Goal: Transaction & Acquisition: Purchase product/service

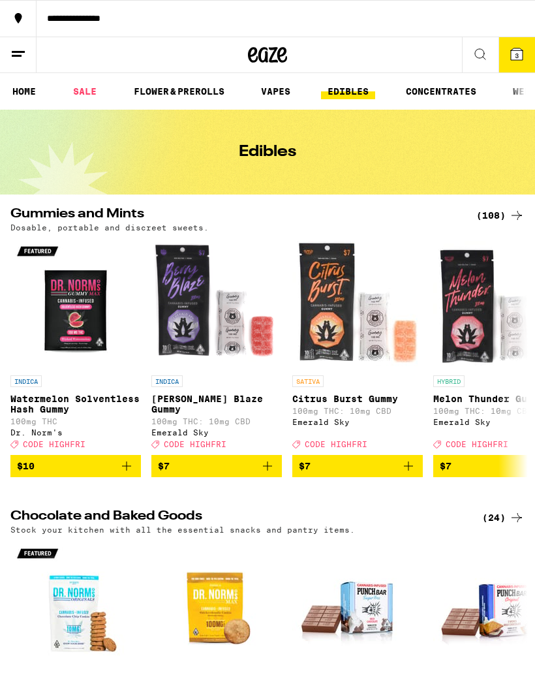
click at [505, 55] on button "3" at bounding box center [517, 54] width 37 height 35
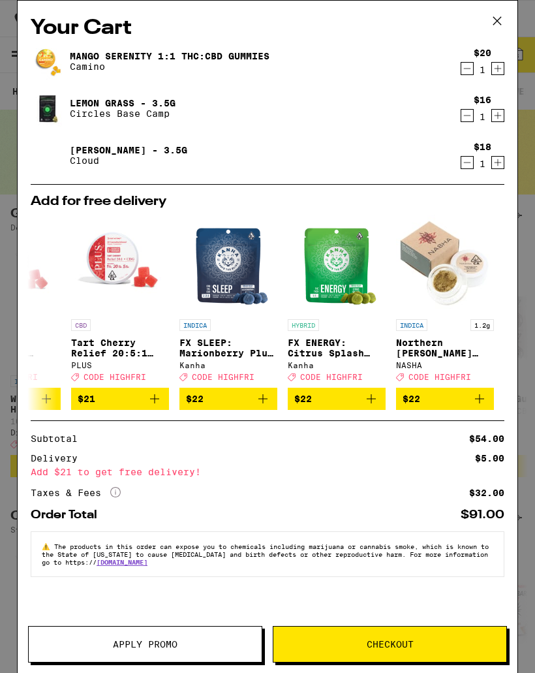
scroll to position [0, 610]
click at [497, 22] on icon at bounding box center [498, 21] width 20 height 20
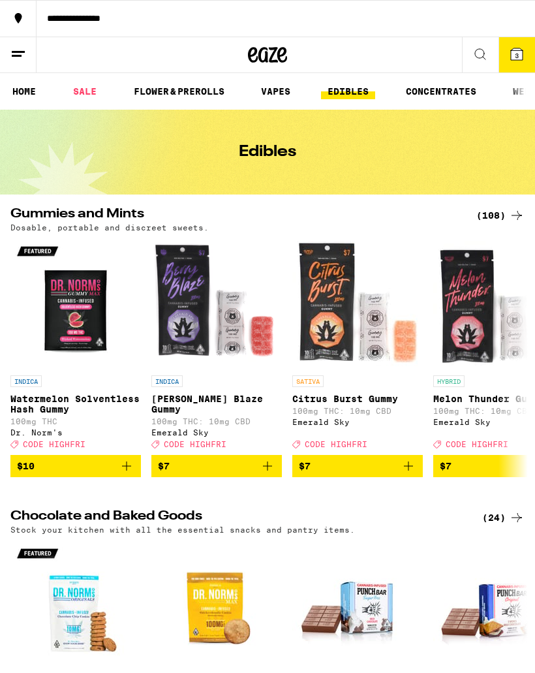
click at [362, 99] on link "EDIBLES" at bounding box center [348, 92] width 54 height 16
click at [345, 91] on link "EDIBLES" at bounding box center [348, 92] width 54 height 16
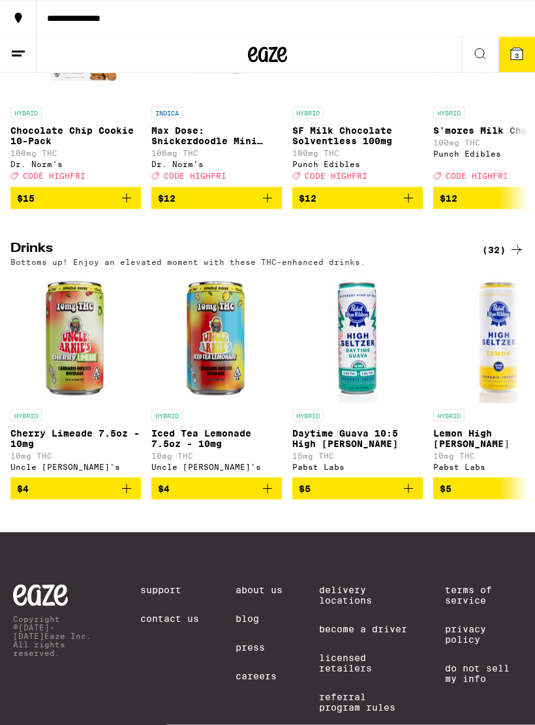
scroll to position [571, 0]
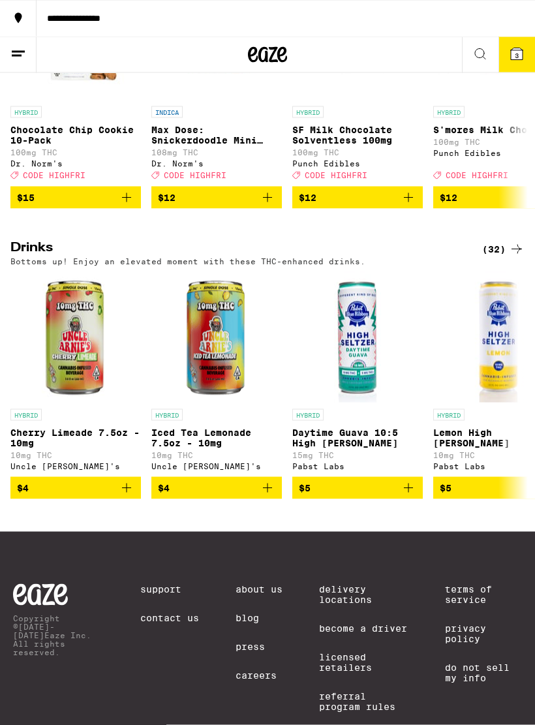
click at [509, 257] on icon at bounding box center [517, 250] width 16 height 16
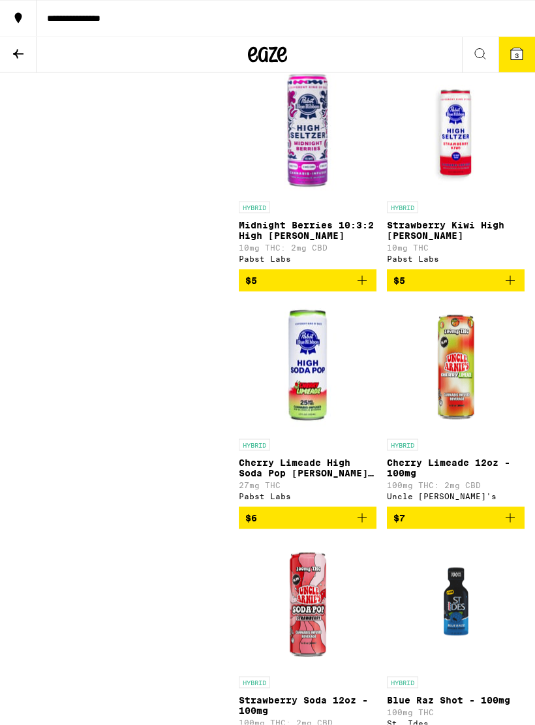
scroll to position [653, 0]
click at [364, 288] on icon "Add to bag" at bounding box center [362, 280] width 16 height 16
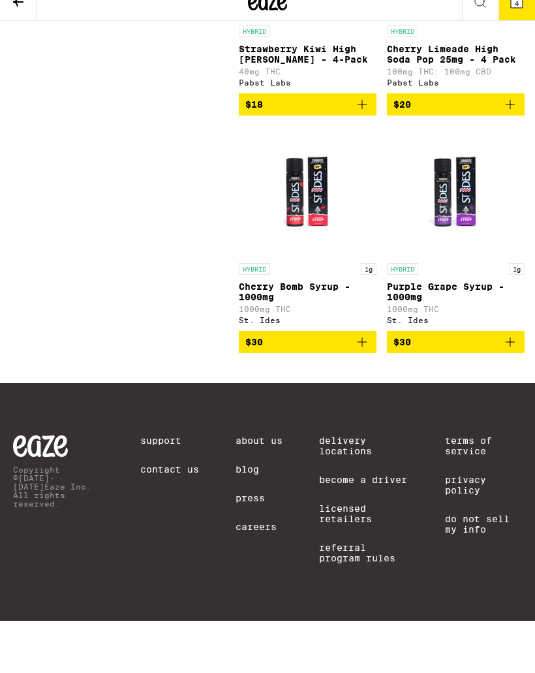
scroll to position [3732, 0]
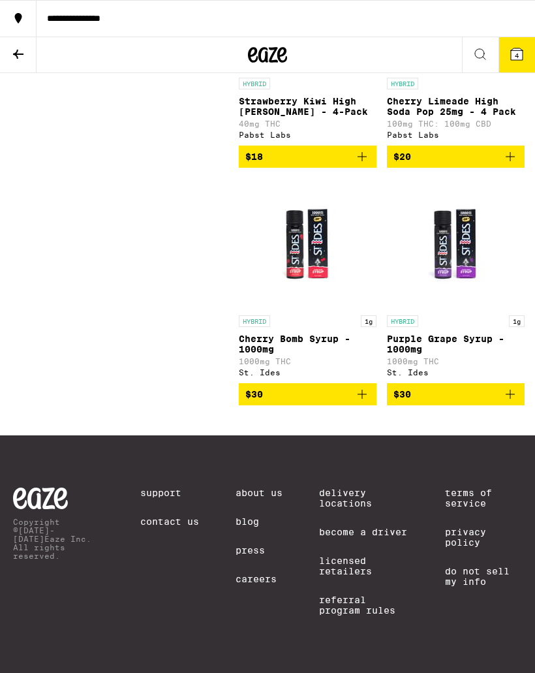
click at [518, 57] on span "4" at bounding box center [517, 56] width 4 height 8
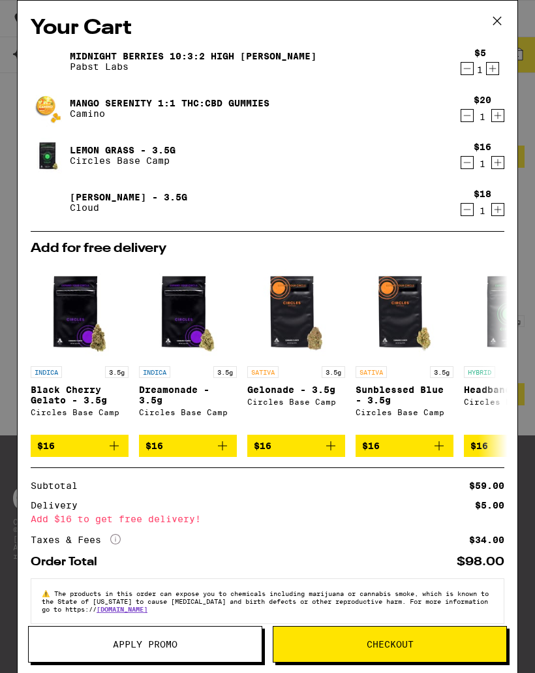
click at [462, 72] on icon "Decrement" at bounding box center [468, 69] width 12 height 16
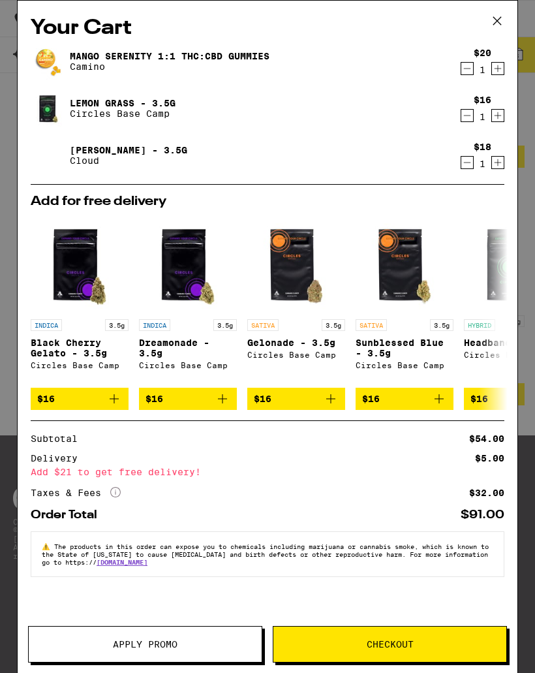
click at [494, 23] on icon at bounding box center [498, 21] width 20 height 20
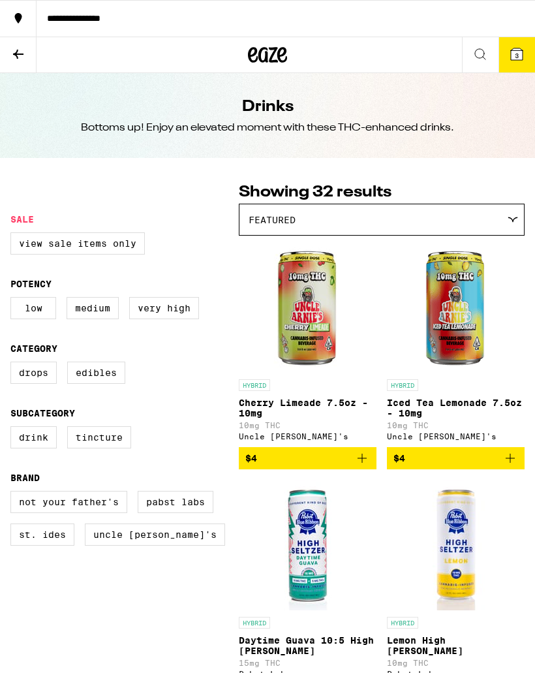
click at [25, 57] on icon at bounding box center [18, 54] width 16 height 16
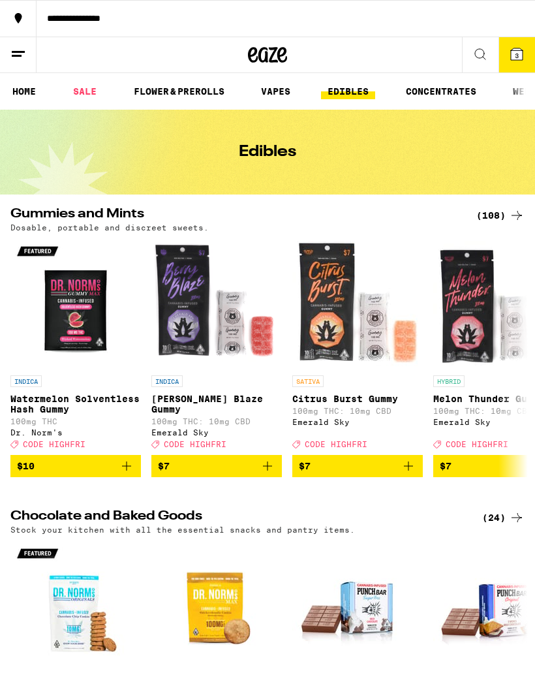
click at [180, 94] on link "FLOWER & PREROLLS" at bounding box center [179, 92] width 104 height 16
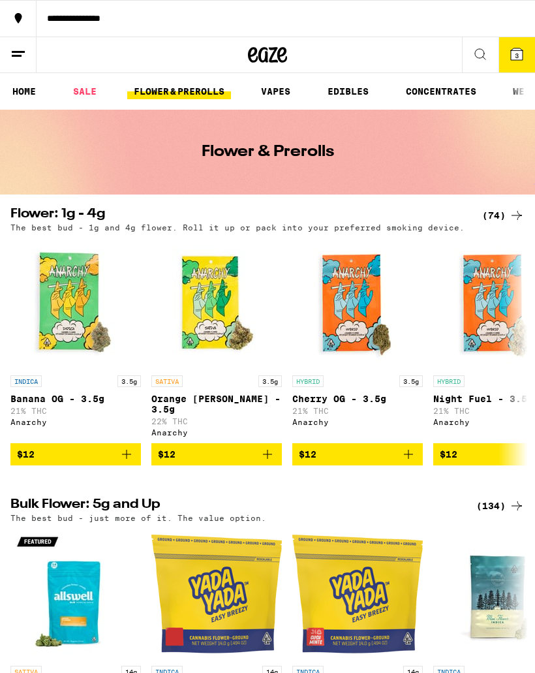
click at [511, 212] on icon at bounding box center [517, 216] width 16 height 16
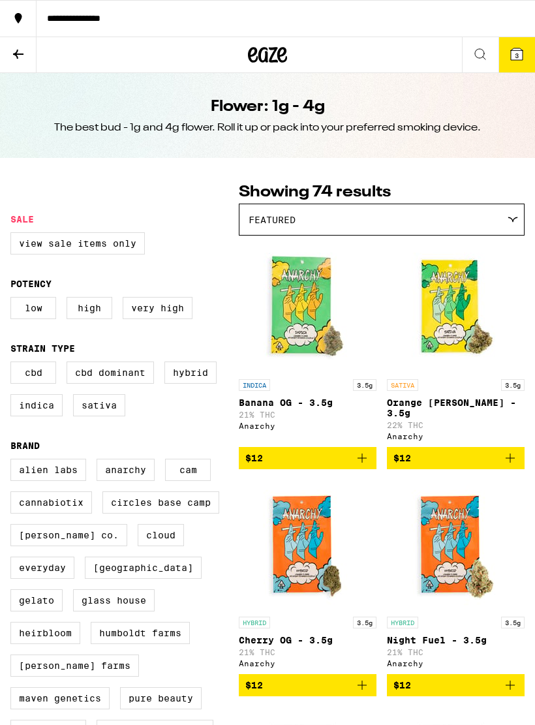
click at [191, 383] on label "Hybrid" at bounding box center [191, 373] width 52 height 22
click at [14, 364] on input "Hybrid" at bounding box center [13, 364] width 1 height 1
checkbox input "true"
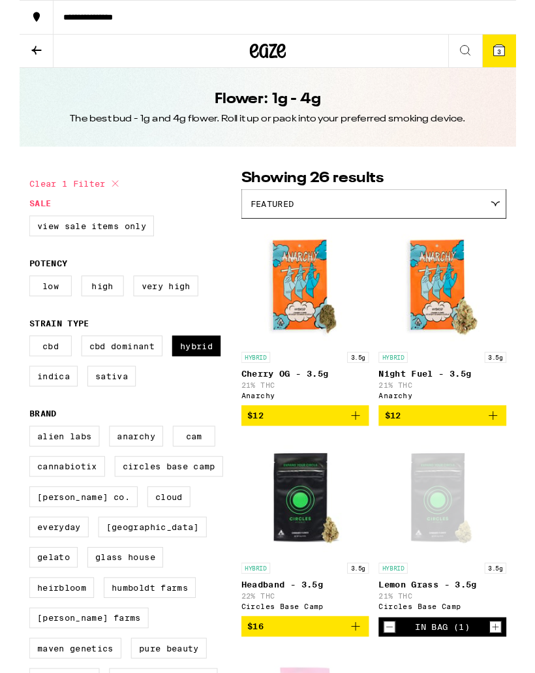
scroll to position [52, 0]
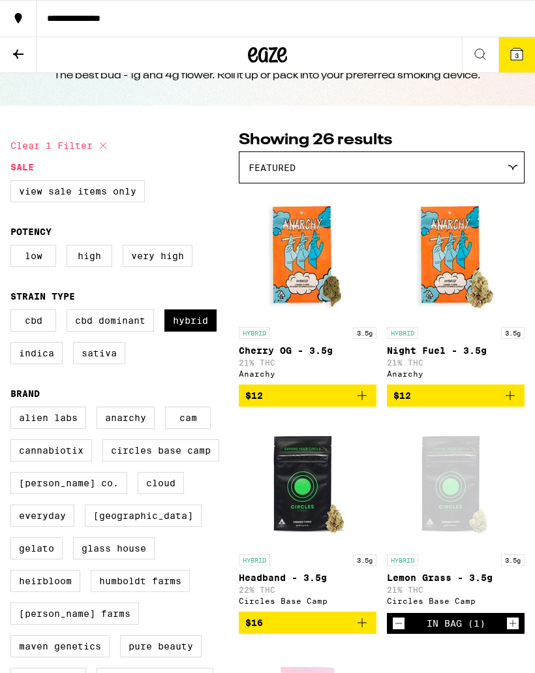
click at [486, 175] on div "Featured" at bounding box center [382, 167] width 285 height 31
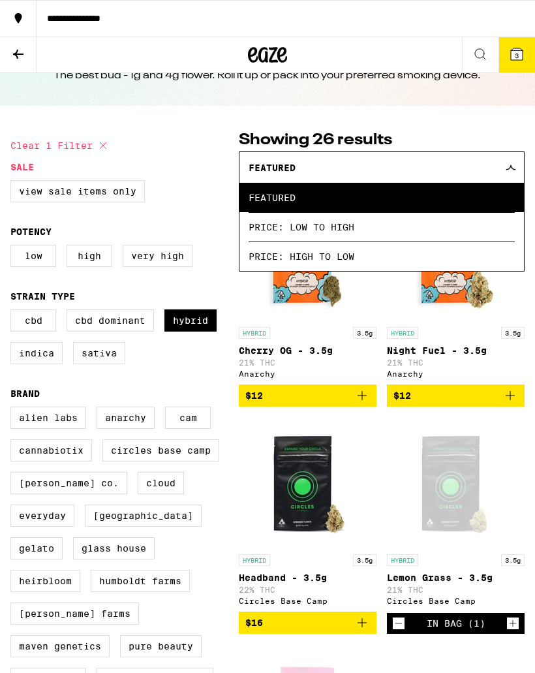
click at [405, 231] on span "Price: Low to High" at bounding box center [382, 226] width 266 height 29
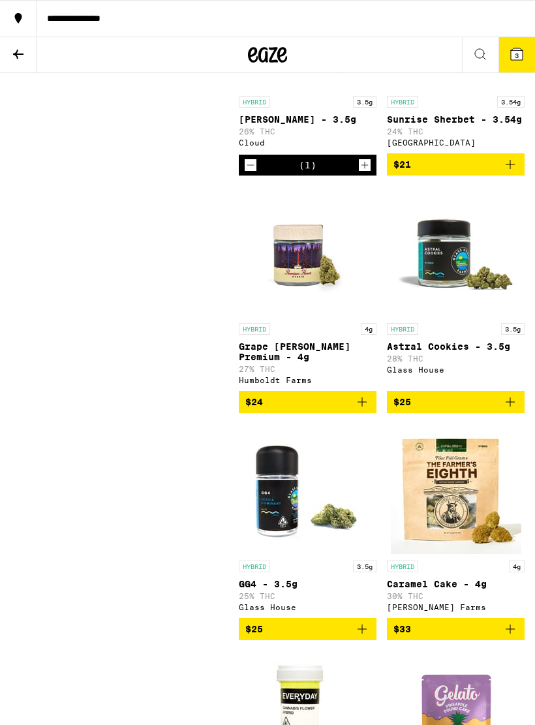
scroll to position [737, 0]
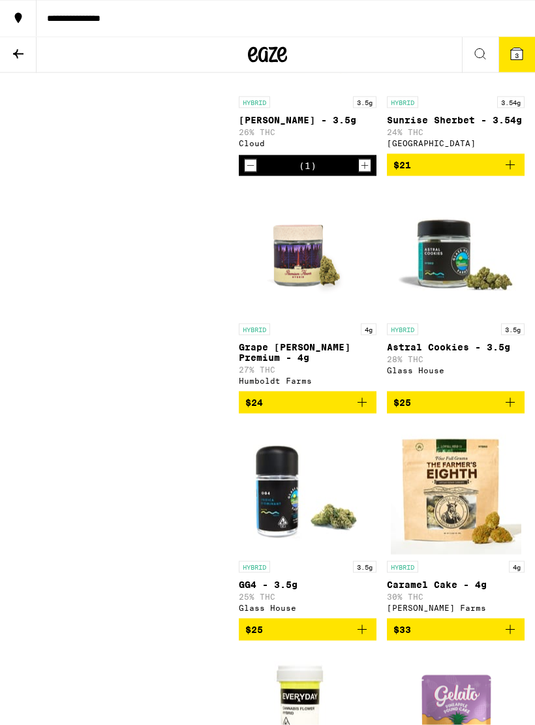
click at [511, 170] on icon "Add to bag" at bounding box center [510, 165] width 9 height 9
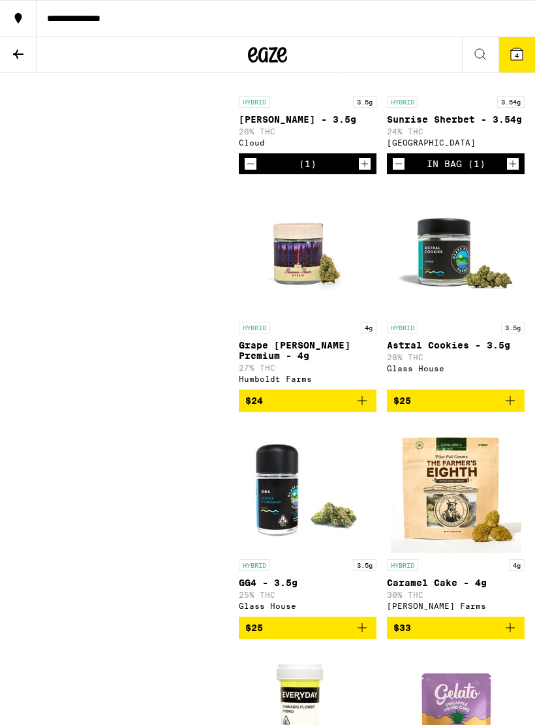
click at [515, 52] on span "4" at bounding box center [517, 56] width 4 height 8
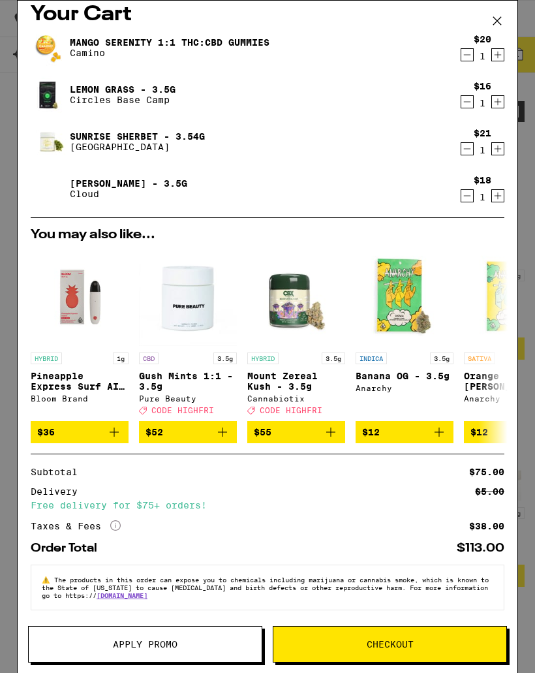
scroll to position [29, 0]
click at [452, 634] on button "Checkout" at bounding box center [390, 644] width 234 height 37
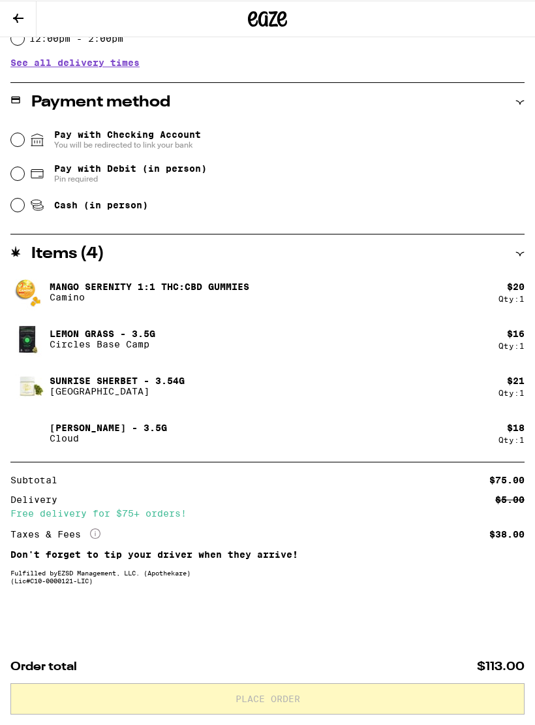
scroll to position [518, 0]
click at [118, 163] on span "Pay with Debit (in person)" at bounding box center [130, 168] width 153 height 10
click at [24, 167] on input "Pay with Debit (in person) Pin required" at bounding box center [17, 173] width 13 height 13
radio input "true"
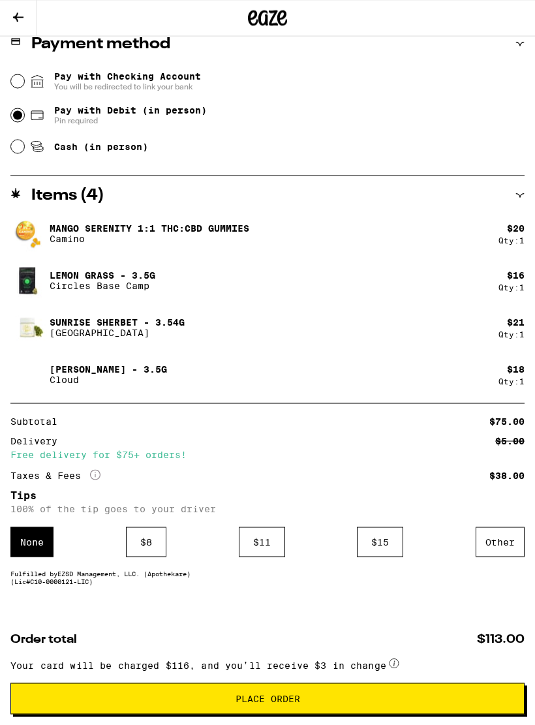
scroll to position [606, 0]
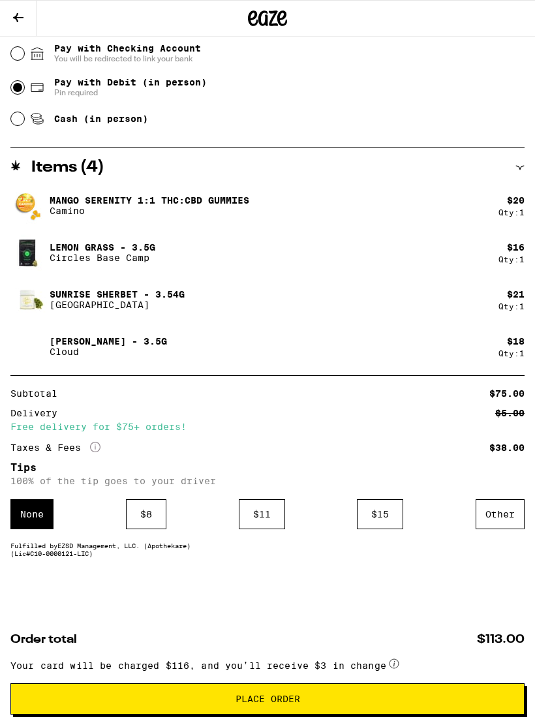
click at [23, 10] on icon at bounding box center [18, 18] width 16 height 16
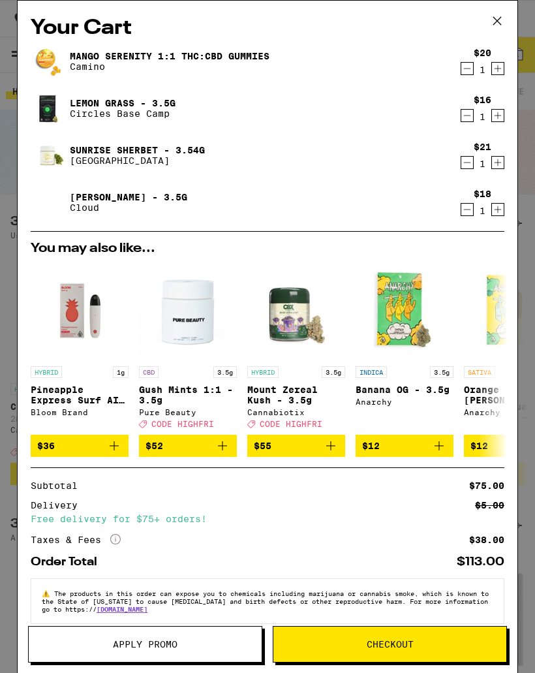
click at [464, 168] on icon "Decrement" at bounding box center [468, 163] width 12 height 16
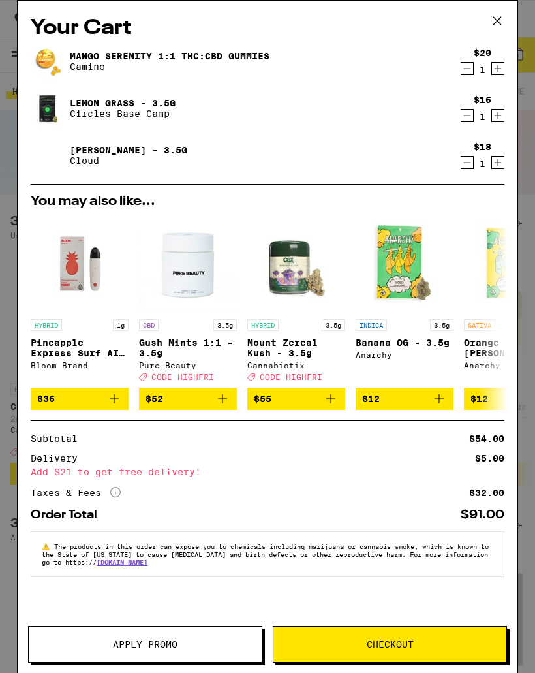
click at [502, 25] on icon at bounding box center [498, 21] width 20 height 20
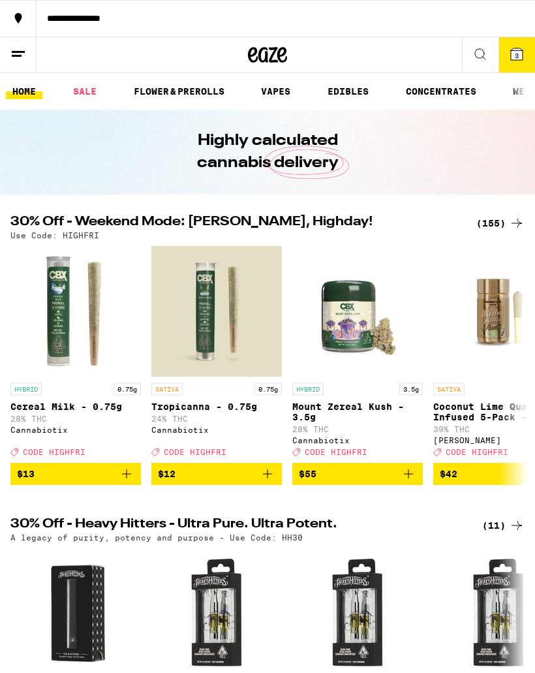
click at [340, 84] on link "EDIBLES" at bounding box center [348, 92] width 54 height 16
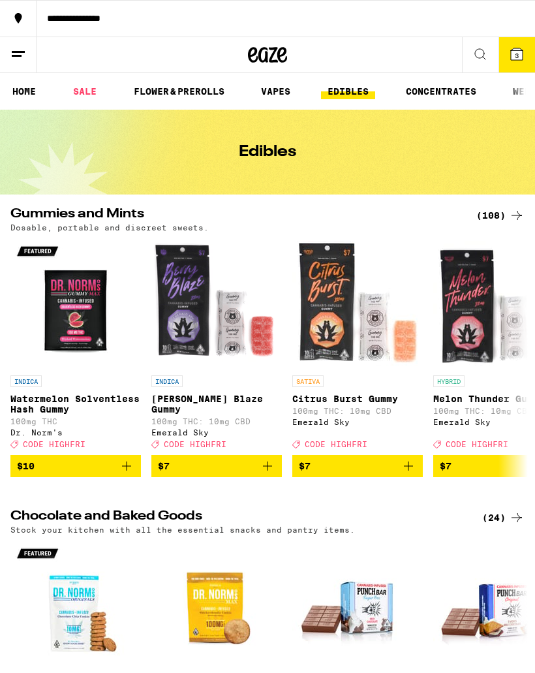
click at [501, 220] on div "(108)" at bounding box center [501, 216] width 48 height 16
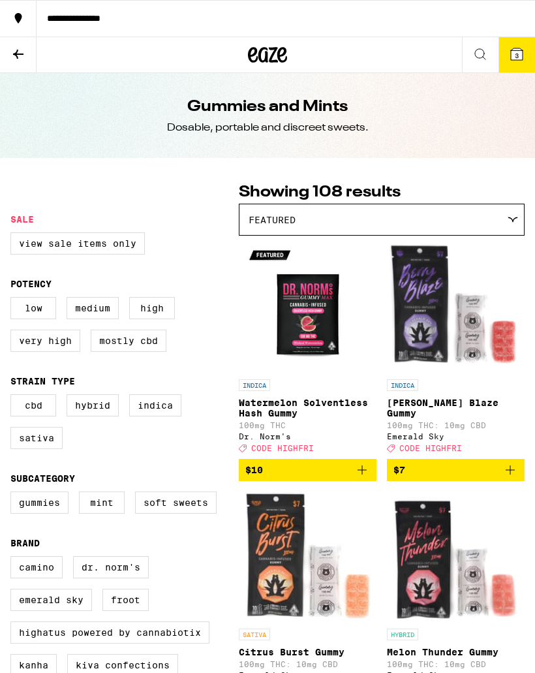
click at [104, 417] on label "Hybrid" at bounding box center [93, 405] width 52 height 22
click at [14, 397] on input "Hybrid" at bounding box center [13, 396] width 1 height 1
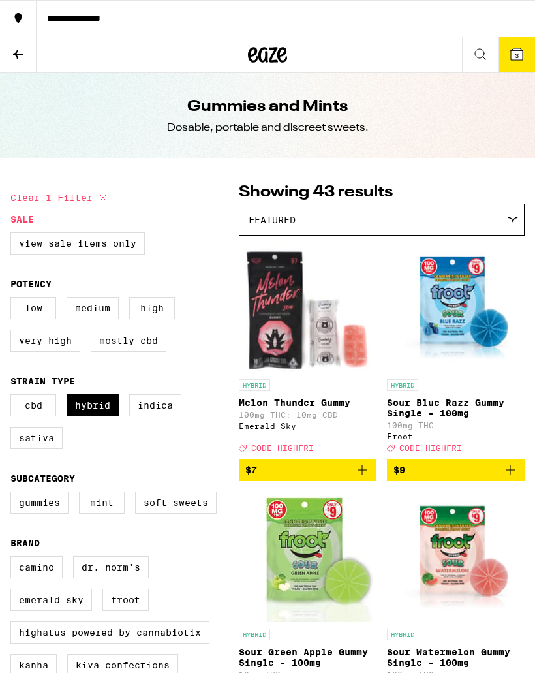
click at [95, 417] on label "Hybrid" at bounding box center [93, 405] width 52 height 22
click at [14, 397] on input "Hybrid" at bounding box center [13, 396] width 1 height 1
checkbox input "false"
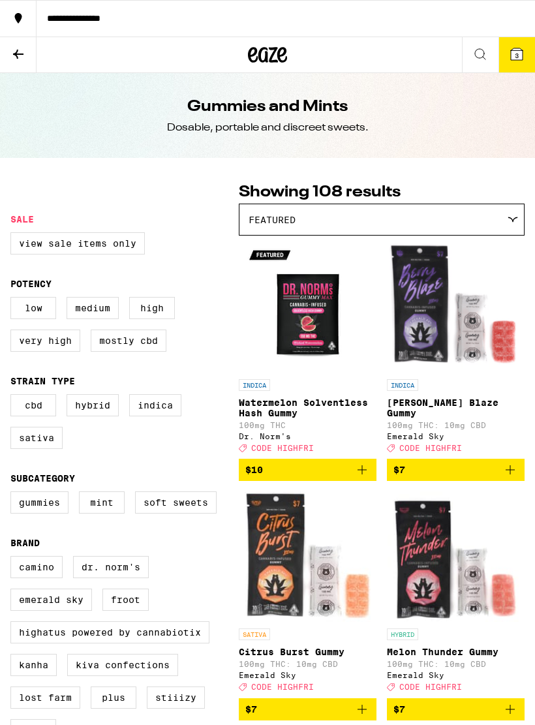
click at [488, 230] on div "Featured" at bounding box center [382, 219] width 285 height 31
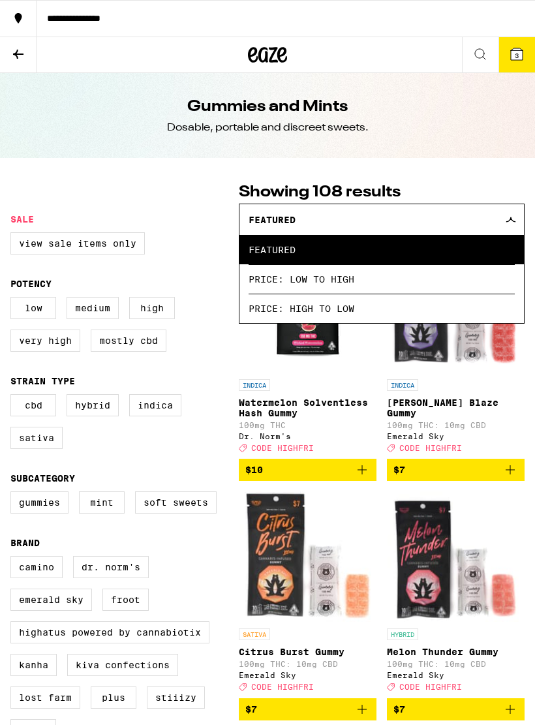
click at [487, 220] on div "Featured" at bounding box center [382, 219] width 285 height 31
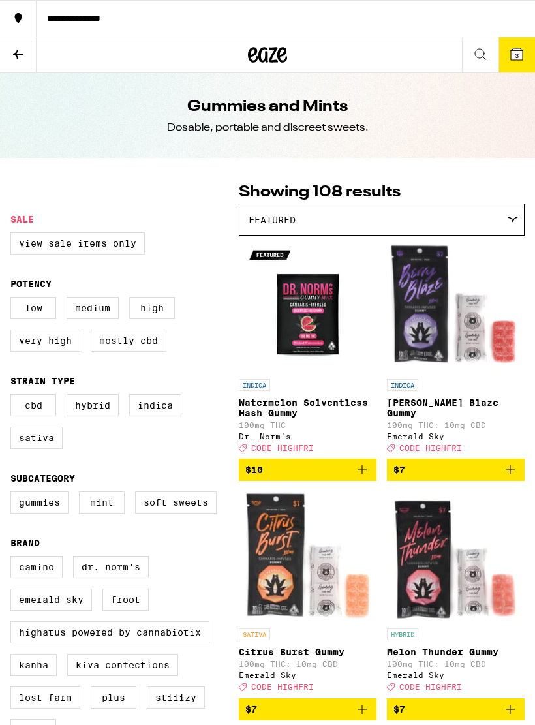
click at [484, 216] on div "Featured" at bounding box center [382, 219] width 285 height 31
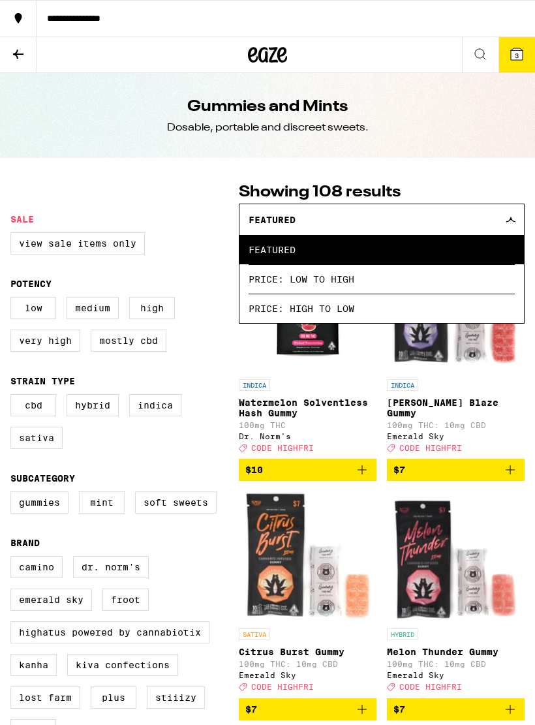
click at [494, 208] on div "Featured" at bounding box center [382, 219] width 285 height 31
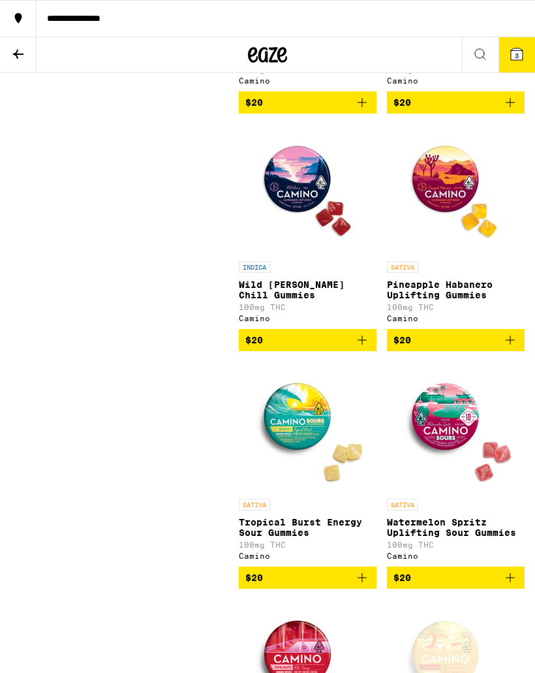
scroll to position [7915, 0]
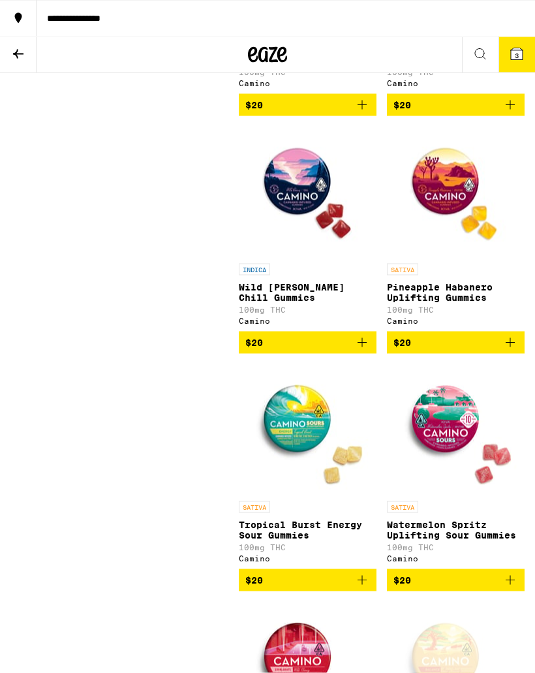
click at [361, 113] on icon "Add to bag" at bounding box center [362, 105] width 16 height 16
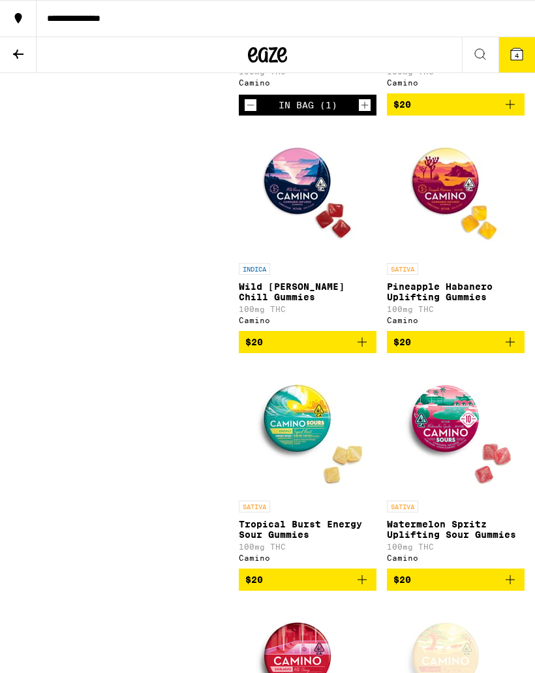
click at [519, 61] on icon at bounding box center [517, 54] width 16 height 16
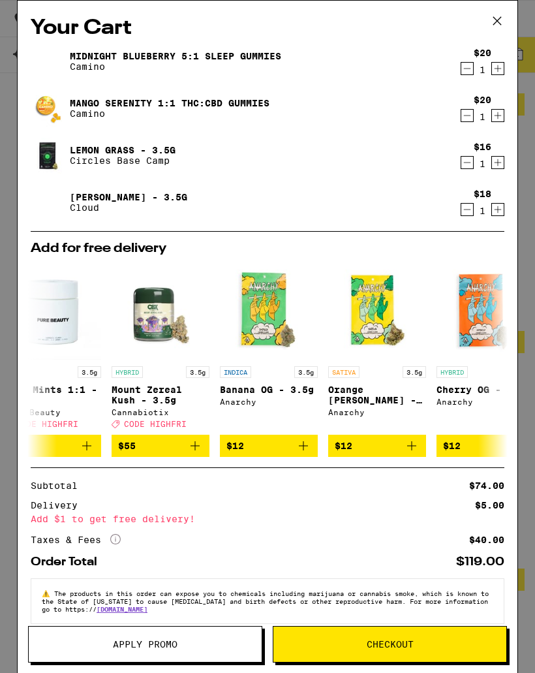
click at [499, 18] on icon at bounding box center [498, 21] width 20 height 20
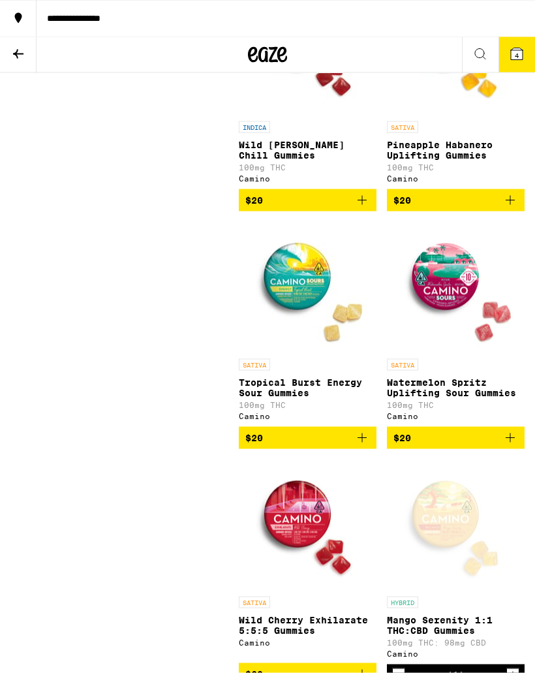
scroll to position [8016, 0]
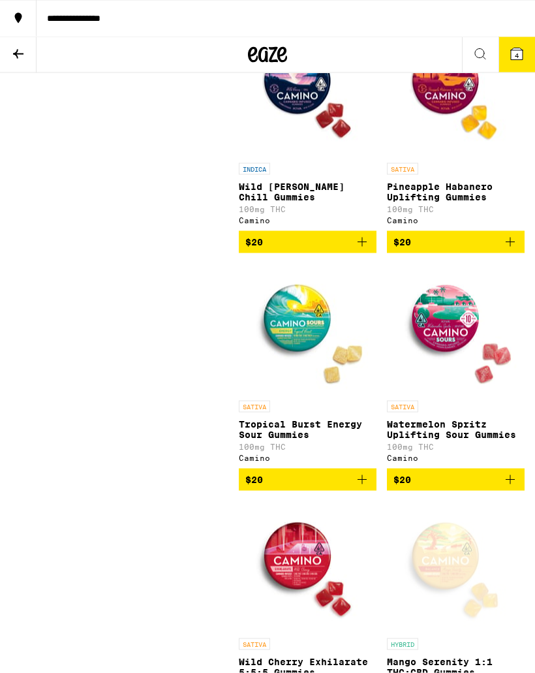
click at [22, 54] on icon at bounding box center [18, 54] width 16 height 16
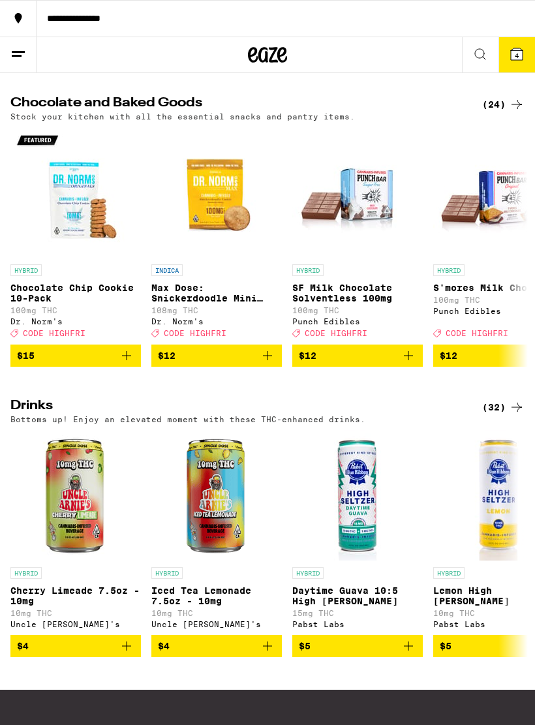
scroll to position [420, 0]
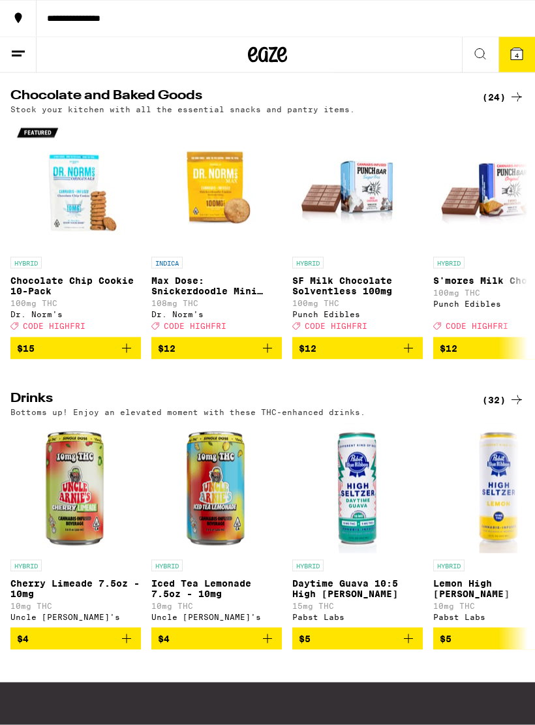
click at [515, 408] on icon at bounding box center [517, 400] width 16 height 16
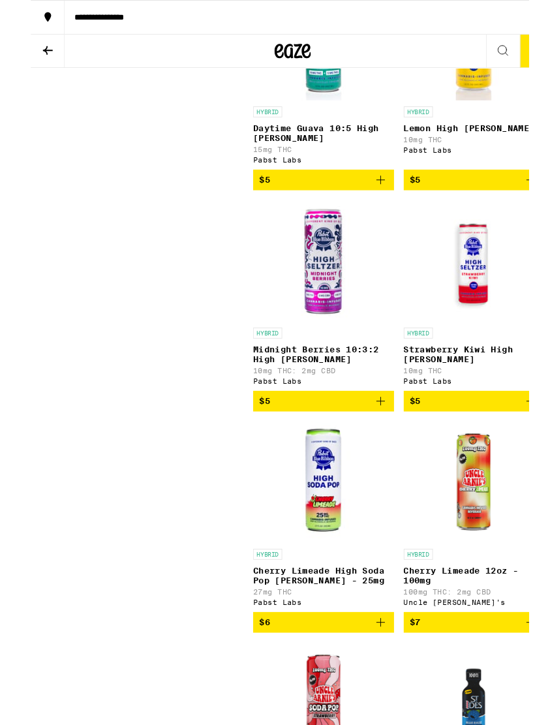
scroll to position [527, 0]
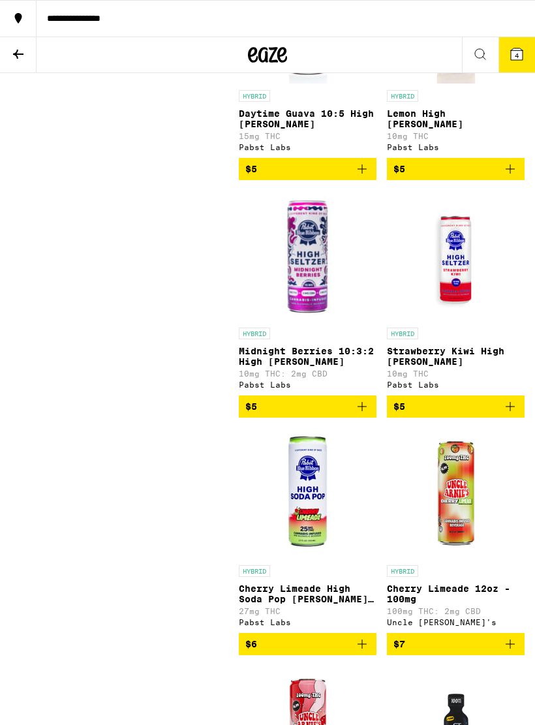
click at [359, 415] on icon "Add to bag" at bounding box center [362, 407] width 16 height 16
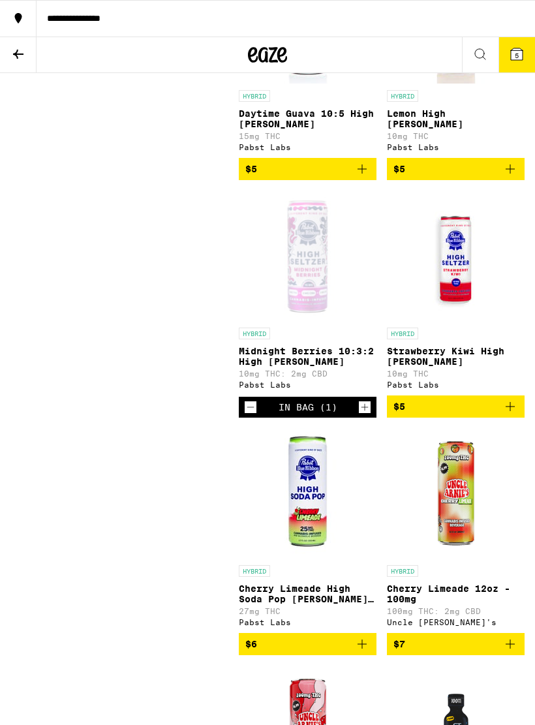
click at [526, 50] on button "5" at bounding box center [517, 54] width 37 height 35
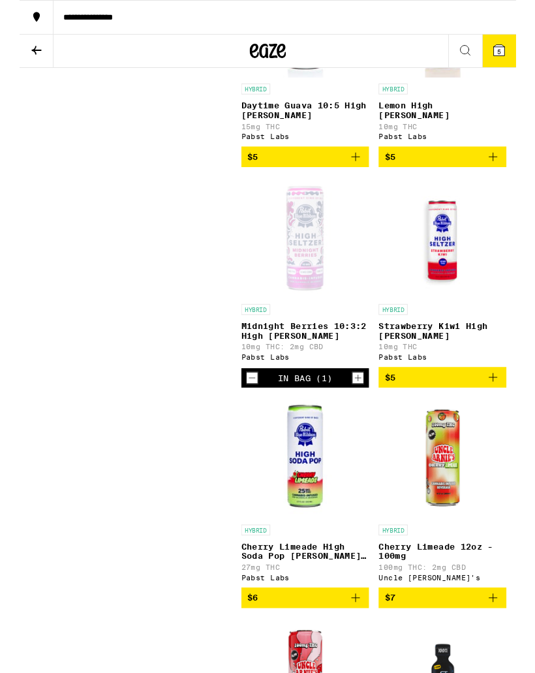
scroll to position [579, 0]
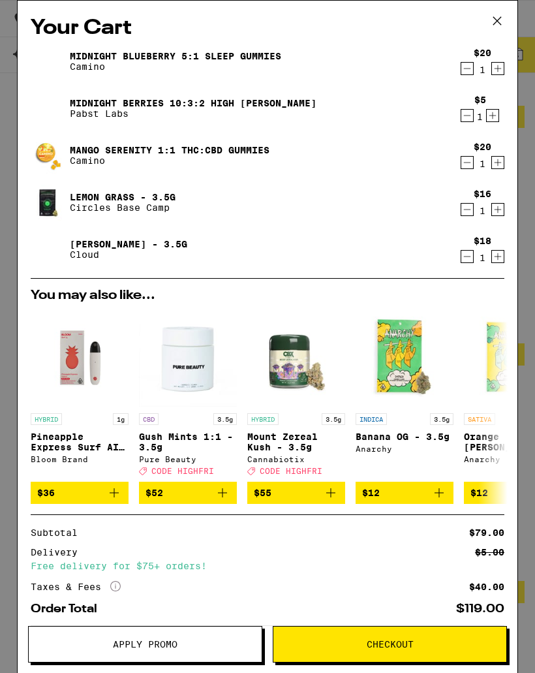
click at [467, 121] on icon "Decrement" at bounding box center [468, 116] width 12 height 16
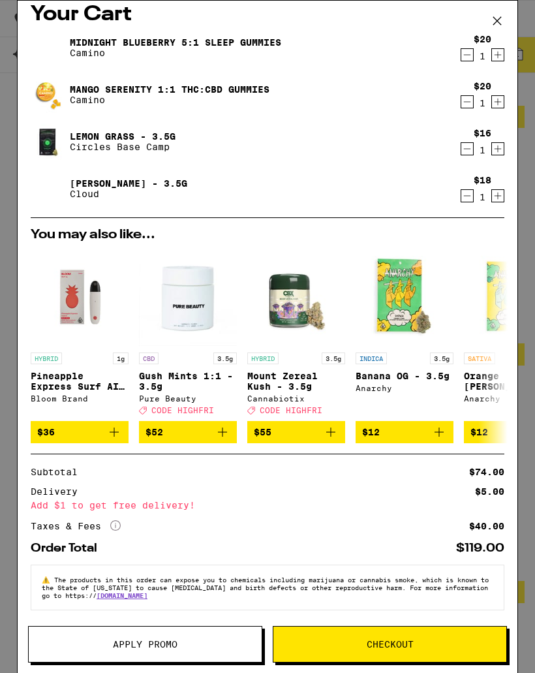
scroll to position [29, 0]
click at [462, 47] on icon "Decrement" at bounding box center [468, 55] width 12 height 16
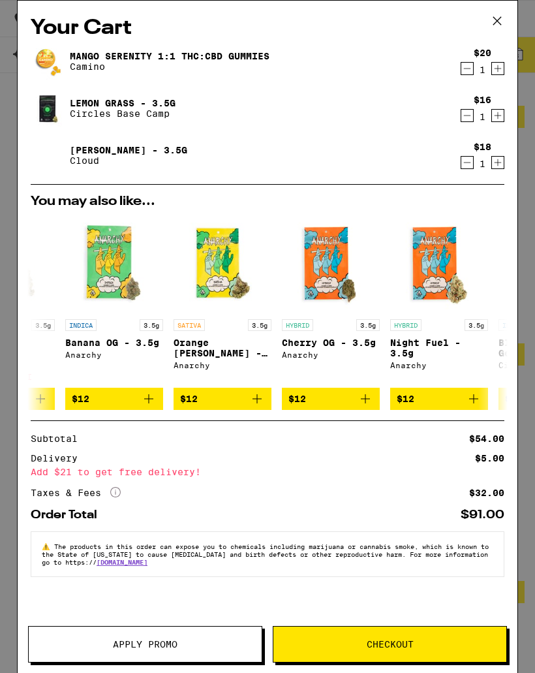
scroll to position [0, 290]
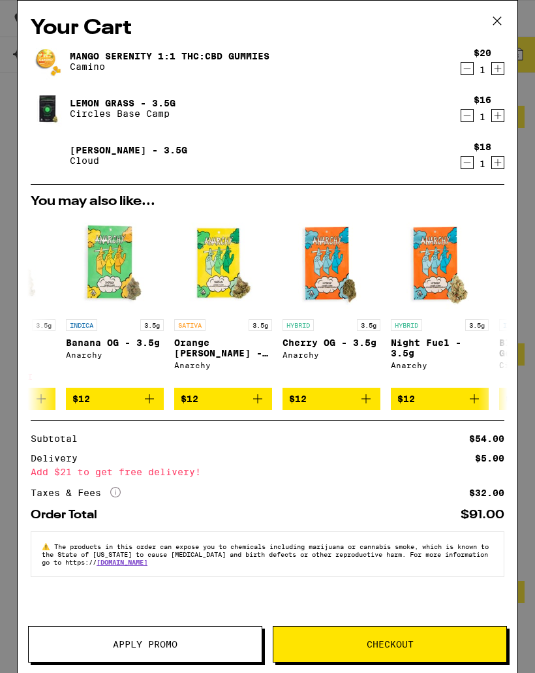
click at [501, 24] on icon at bounding box center [498, 21] width 20 height 20
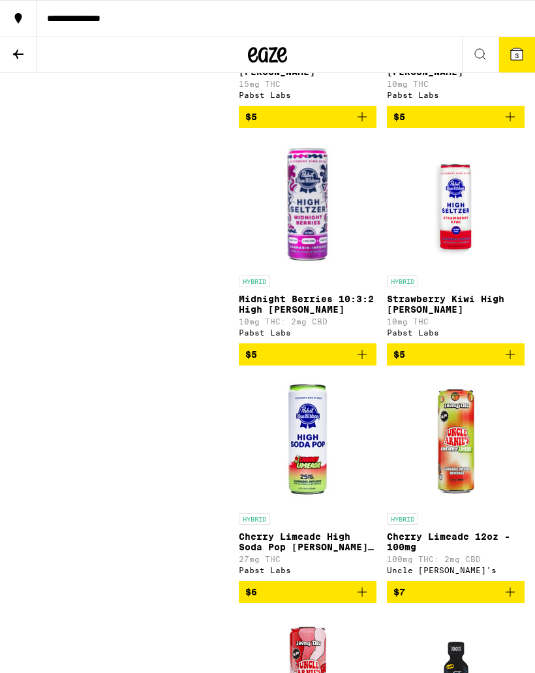
click at [371, 366] on button "$5" at bounding box center [308, 354] width 138 height 22
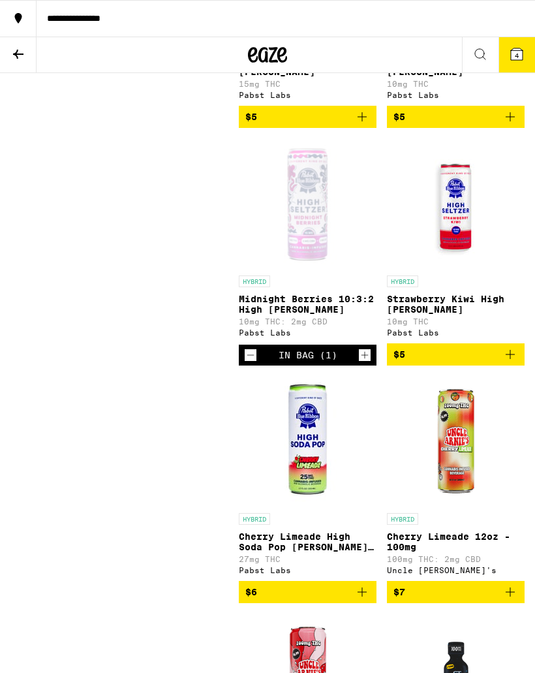
click at [518, 63] on button "4" at bounding box center [517, 54] width 37 height 35
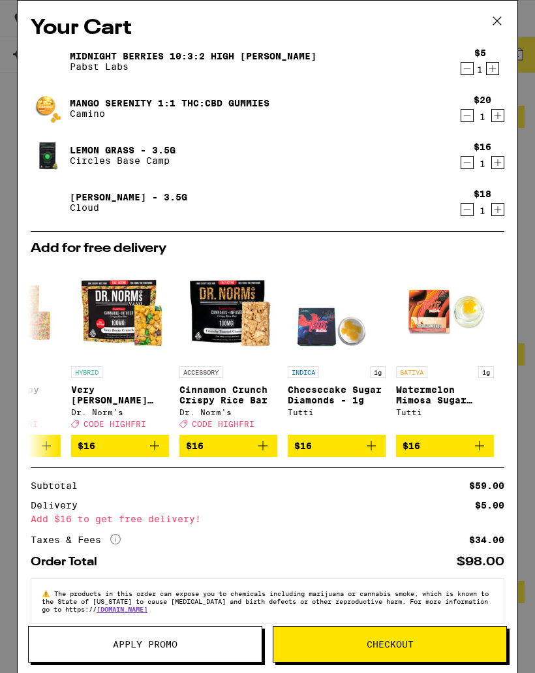
scroll to position [0, 610]
click at [371, 651] on button "Checkout" at bounding box center [390, 644] width 234 height 37
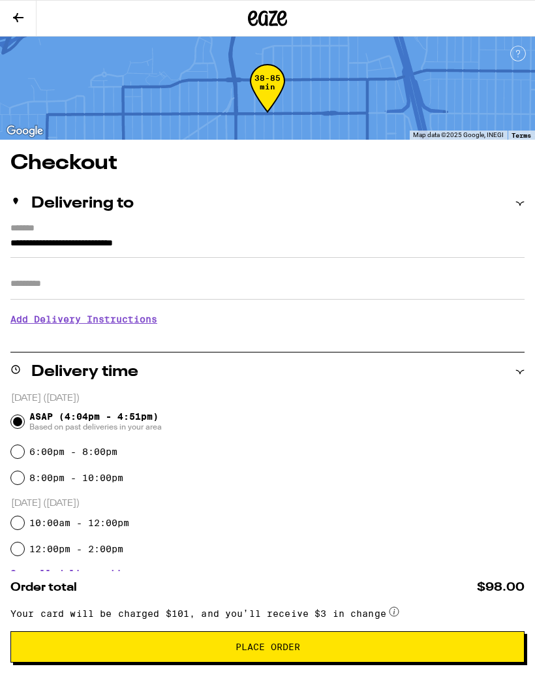
click at [364, 296] on input "Apt/Suite" at bounding box center [267, 283] width 514 height 31
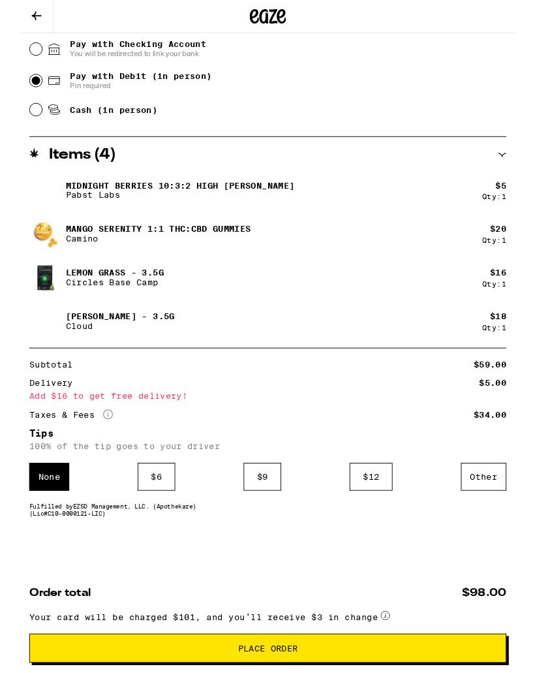
scroll to position [670, 0]
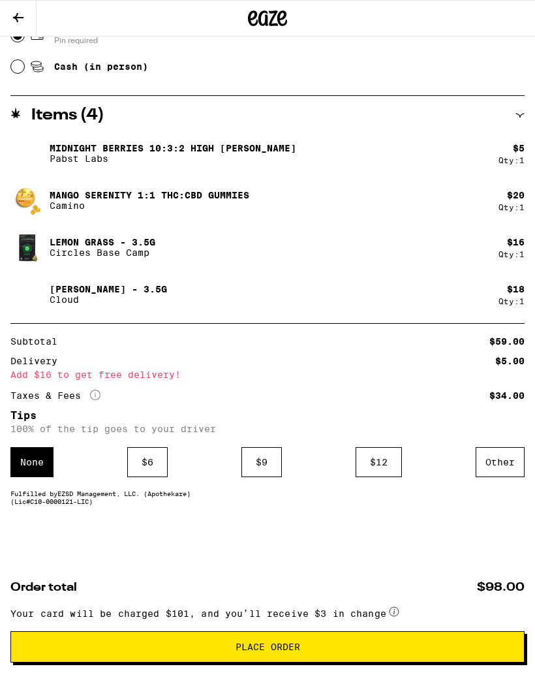
type input "******"
click at [15, 25] on button at bounding box center [18, 19] width 37 height 36
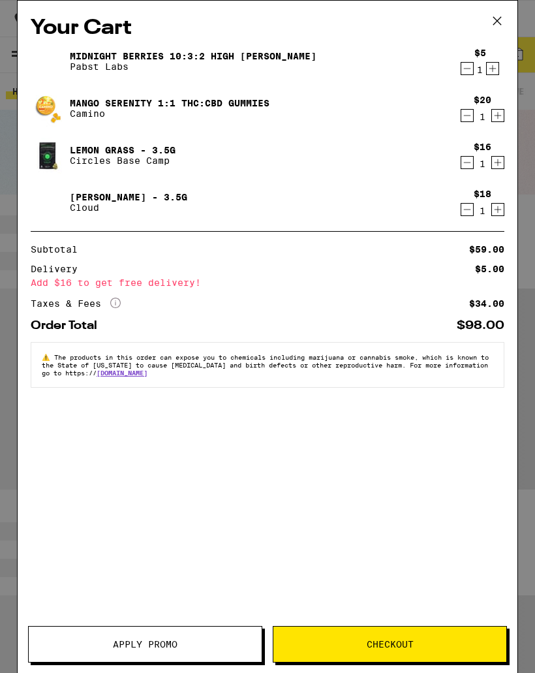
click at [502, 15] on icon at bounding box center [498, 21] width 20 height 20
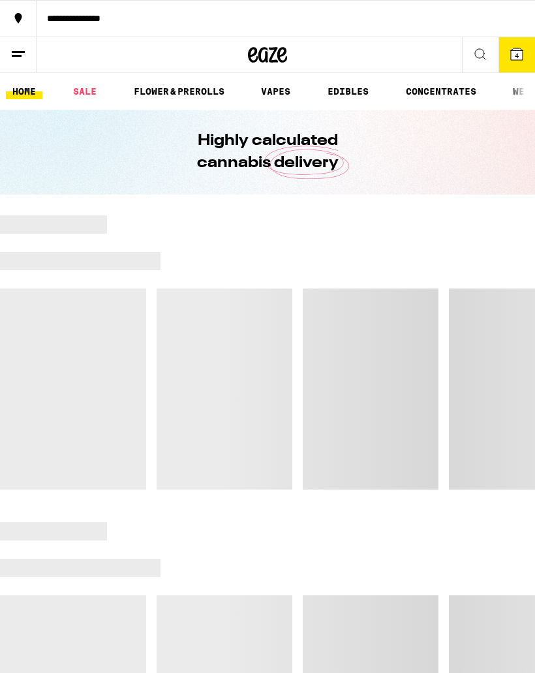
click at [191, 99] on link "FLOWER & PREROLLS" at bounding box center [179, 92] width 104 height 16
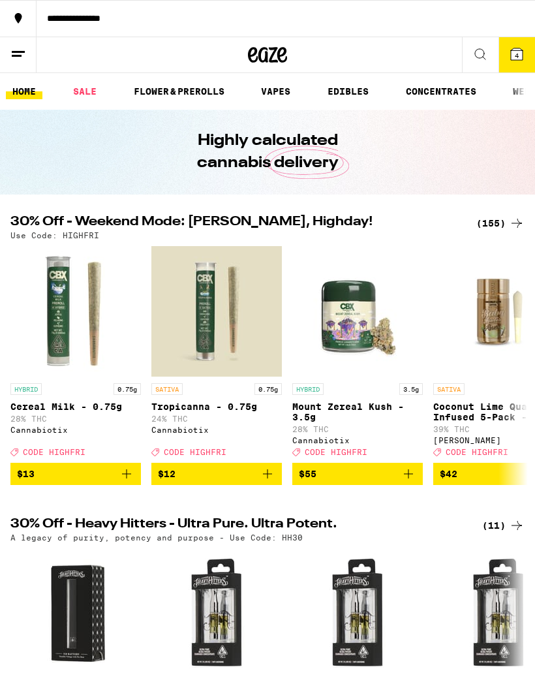
click at [198, 90] on link "FLOWER & PREROLLS" at bounding box center [179, 92] width 104 height 16
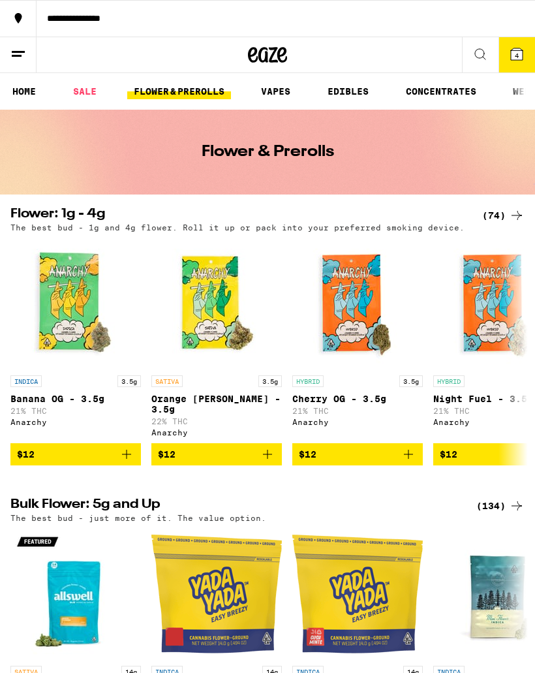
click at [519, 219] on icon at bounding box center [517, 216] width 16 height 16
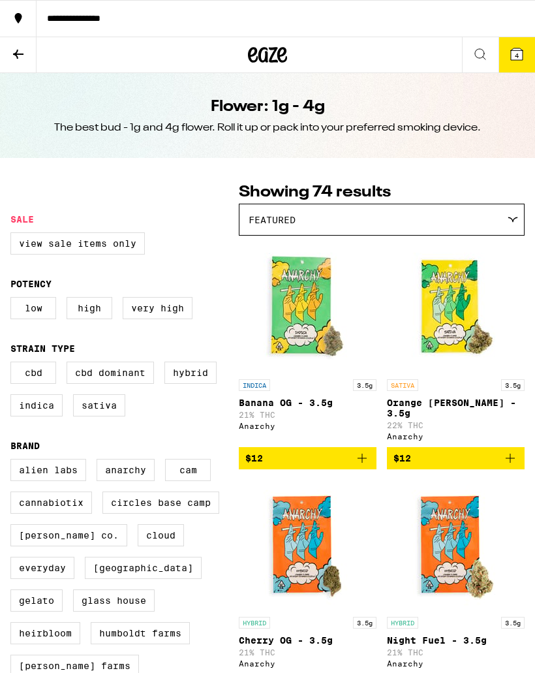
click at [403, 220] on div "Featured" at bounding box center [382, 219] width 285 height 31
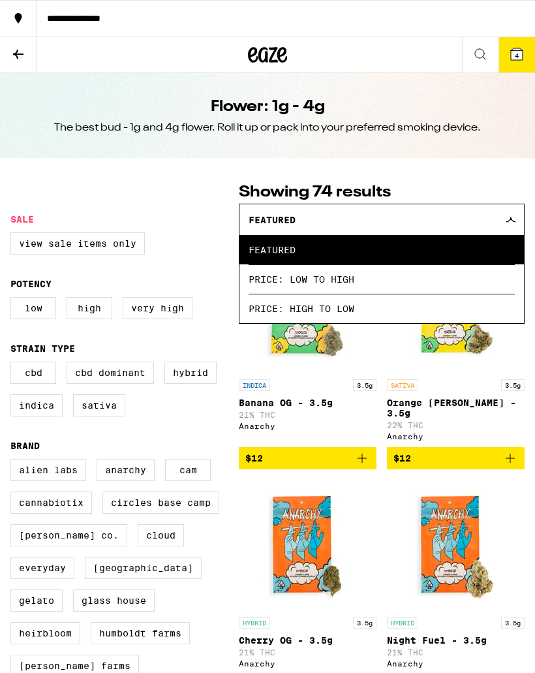
click at [378, 285] on span "Price: Low to High" at bounding box center [382, 278] width 266 height 29
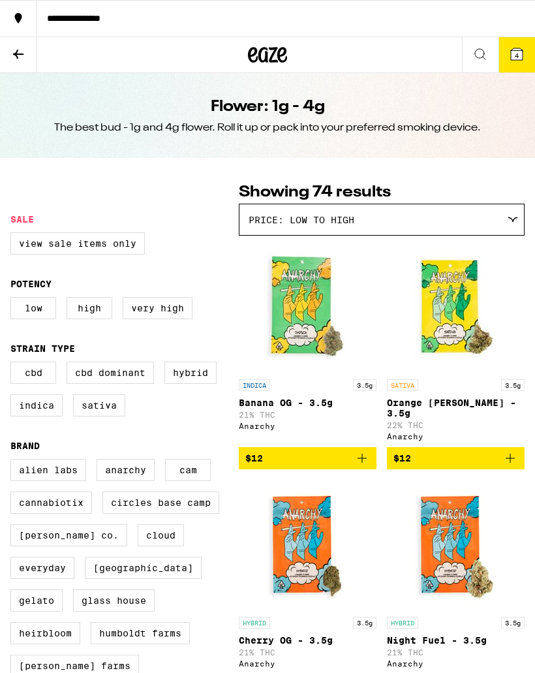
click at [189, 384] on label "Hybrid" at bounding box center [191, 373] width 52 height 22
click at [14, 364] on input "Hybrid" at bounding box center [13, 364] width 1 height 1
checkbox input "true"
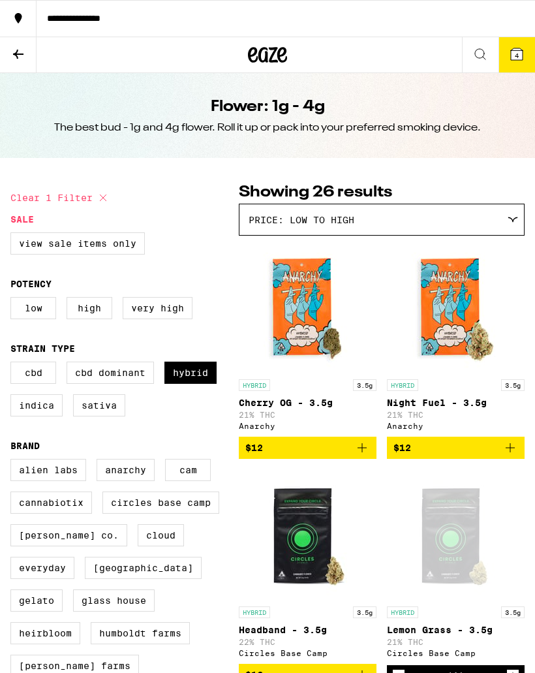
click at [519, 44] on button "4" at bounding box center [517, 54] width 37 height 35
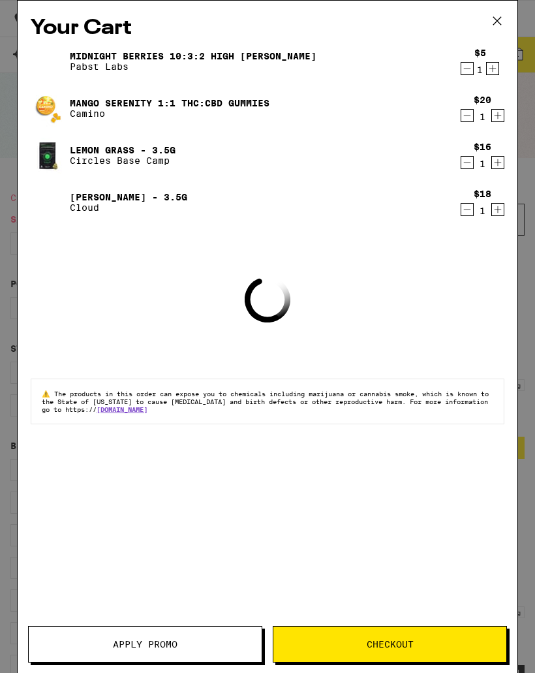
click at [423, 640] on span "Checkout" at bounding box center [390, 644] width 233 height 9
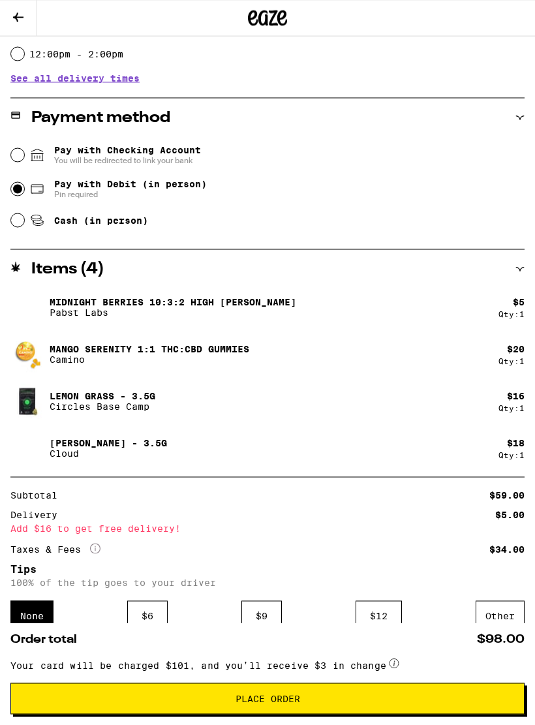
scroll to position [618, 0]
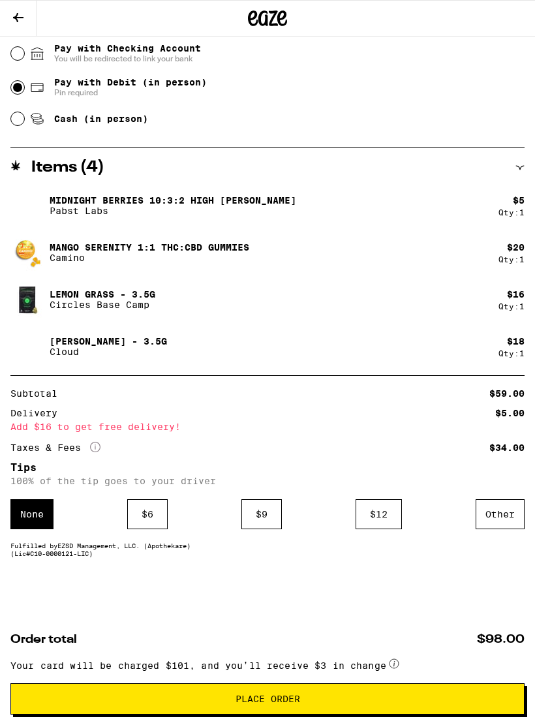
click at [362, 672] on span "Place Order" at bounding box center [268, 699] width 492 height 9
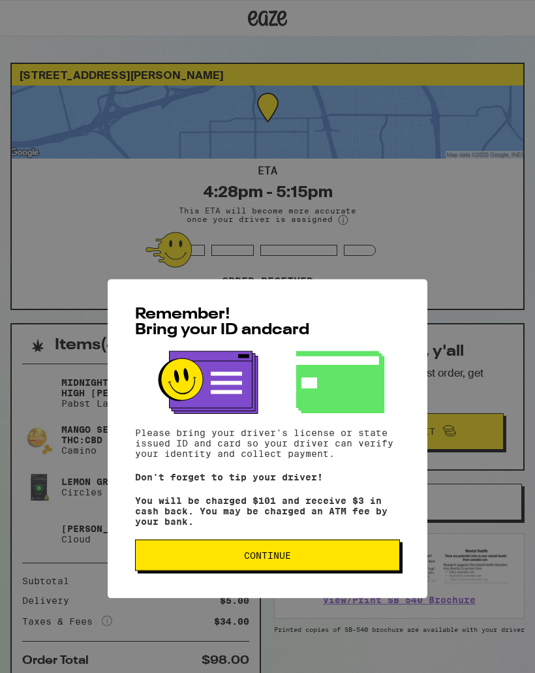
click at [327, 469] on button "Continue" at bounding box center [267, 452] width 265 height 31
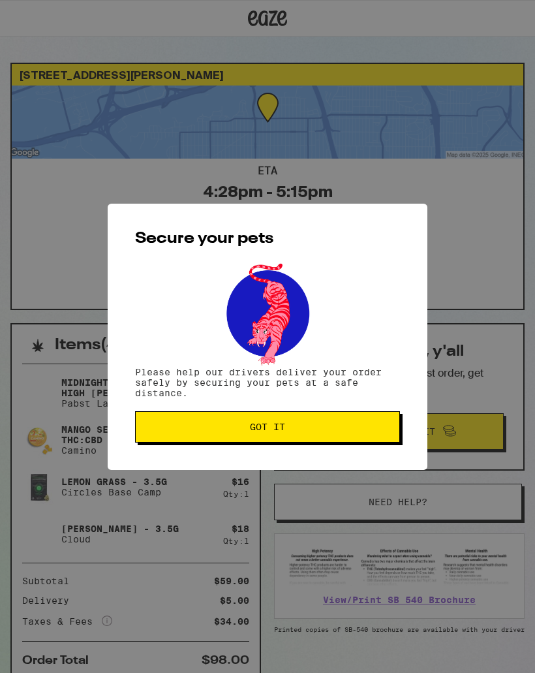
click at [353, 426] on span "Got it" at bounding box center [267, 426] width 243 height 9
